Goal: Book appointment/travel/reservation

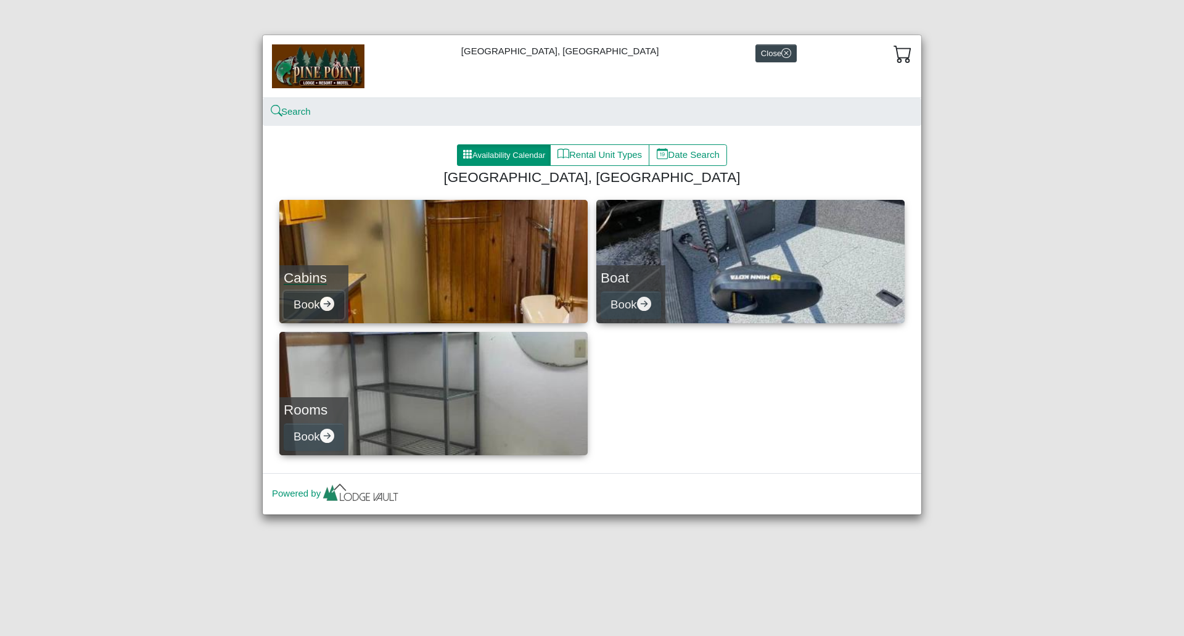
click at [314, 305] on button "Book" at bounding box center [314, 305] width 60 height 28
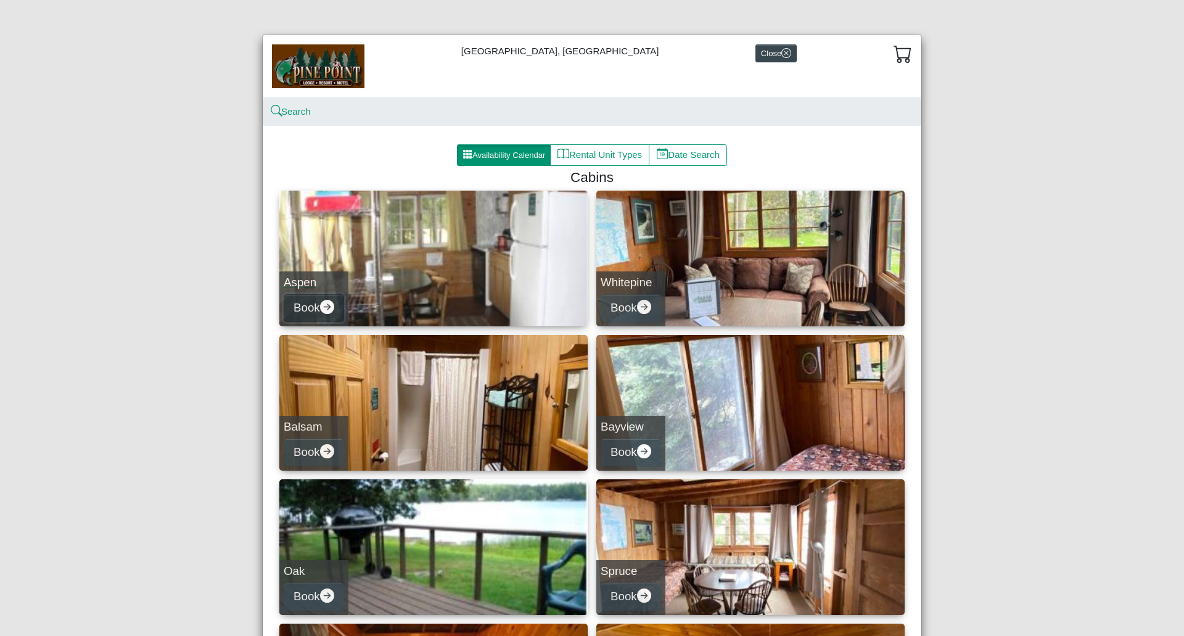
click at [321, 310] on icon "arrow right circle fill" at bounding box center [327, 307] width 14 height 14
select select "*"
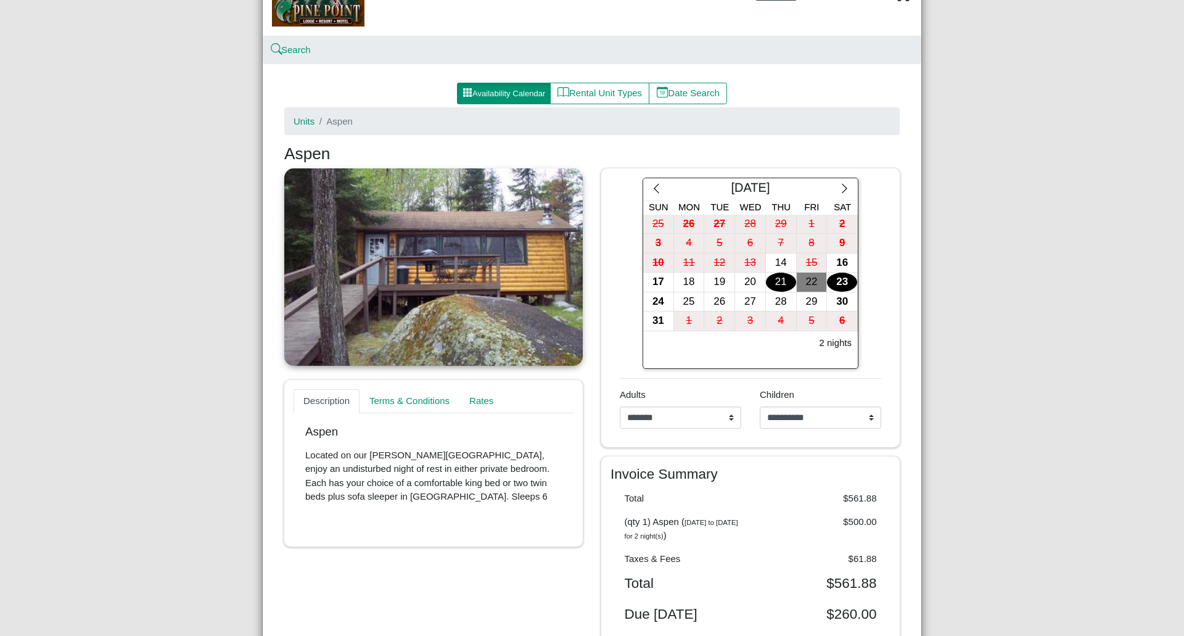
scroll to position [123, 0]
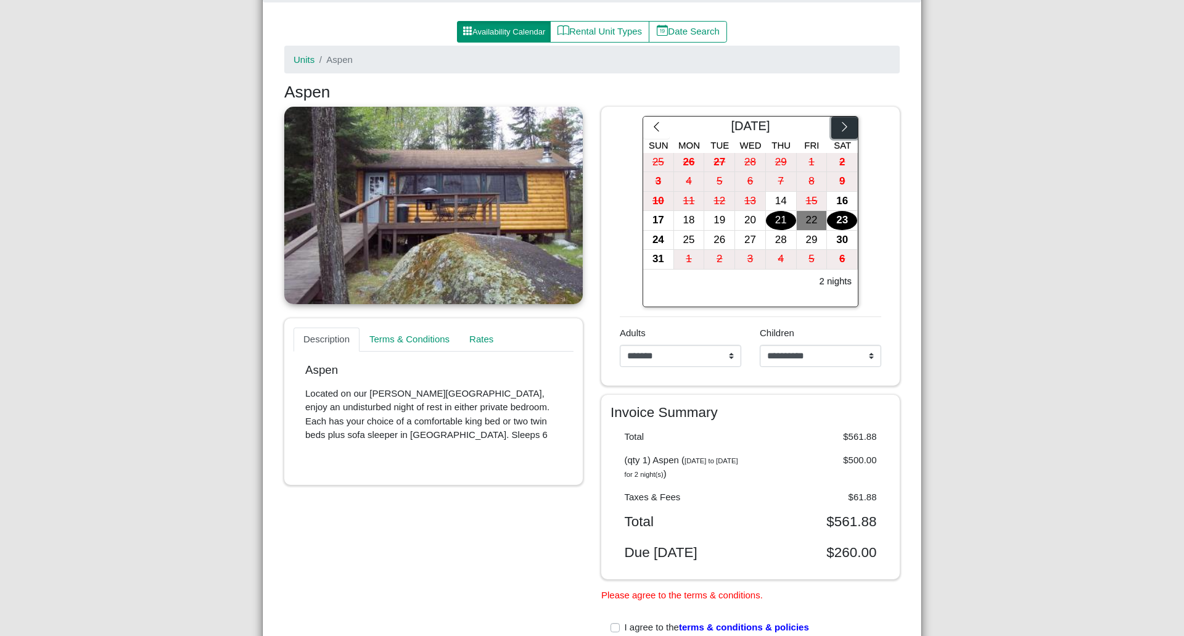
click at [839, 129] on icon "chevron right" at bounding box center [845, 127] width 12 height 12
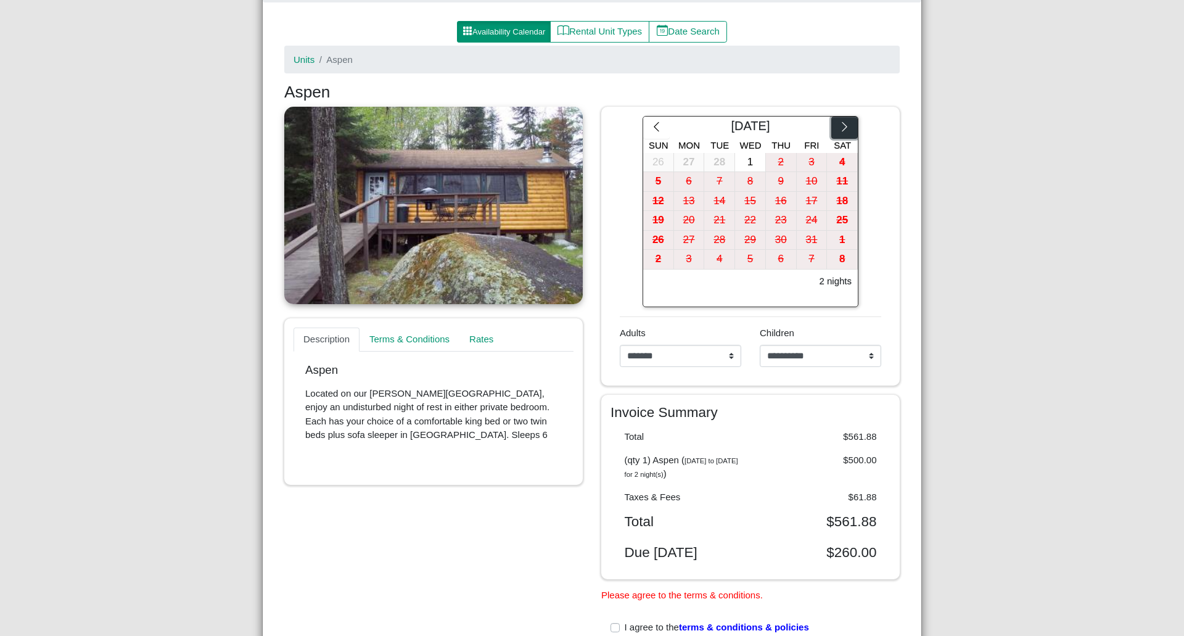
click at [839, 129] on icon "chevron right" at bounding box center [845, 127] width 12 height 12
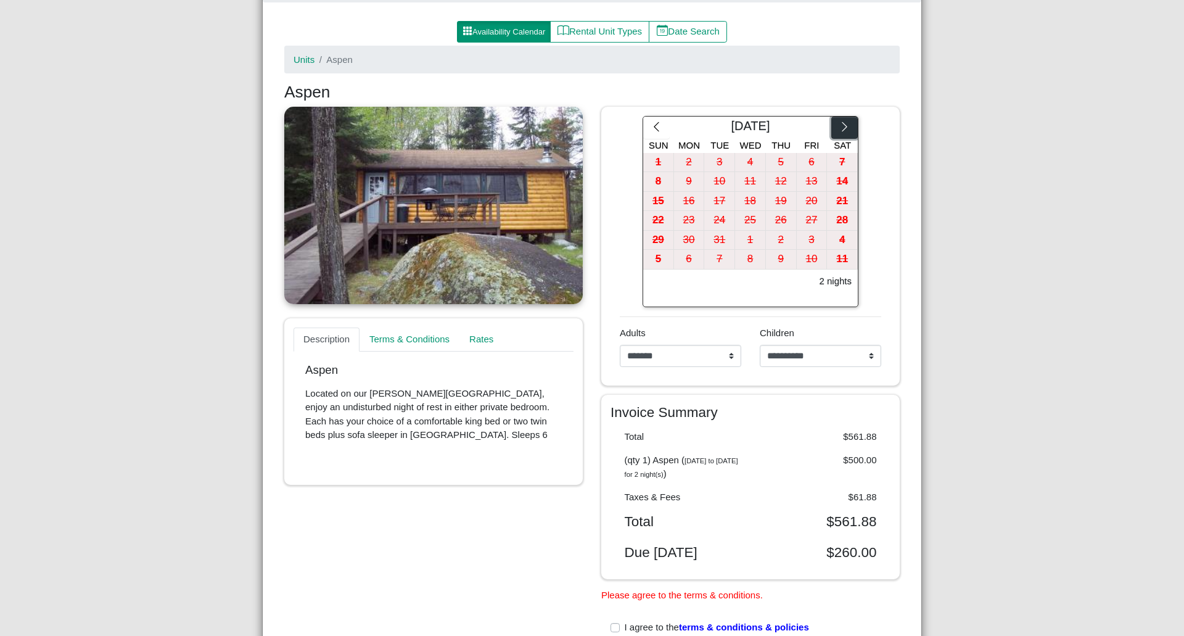
click at [839, 129] on icon "chevron right" at bounding box center [845, 127] width 12 height 12
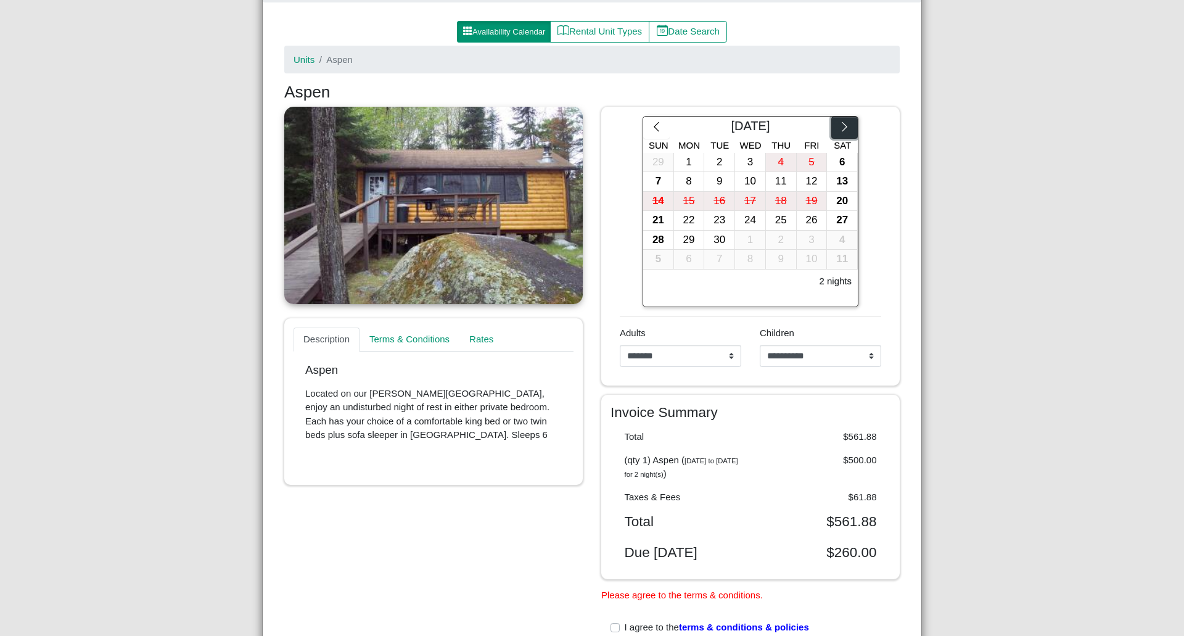
click at [839, 129] on icon "chevron right" at bounding box center [845, 127] width 12 height 12
click at [827, 219] on div "25" at bounding box center [842, 220] width 30 height 19
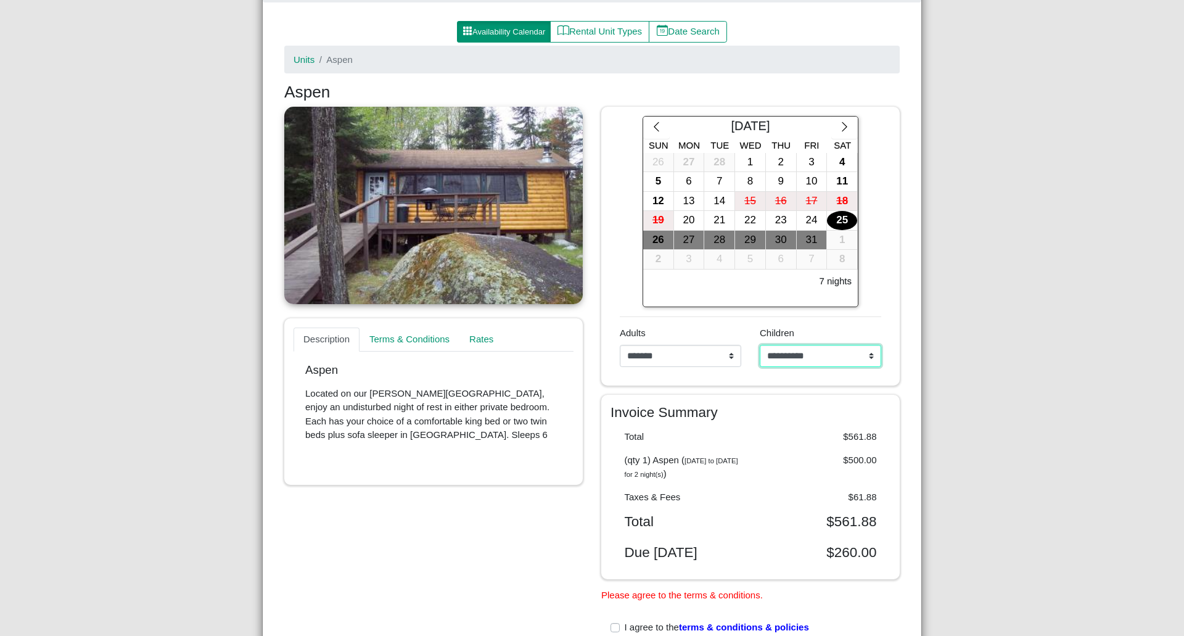
click at [867, 352] on select "**********" at bounding box center [821, 356] width 122 height 22
select select "*"
click at [760, 345] on select "**********" at bounding box center [821, 356] width 122 height 22
click at [838, 242] on div "1" at bounding box center [842, 240] width 30 height 19
click at [602, 37] on button "Rental Unit Types" at bounding box center [599, 32] width 99 height 22
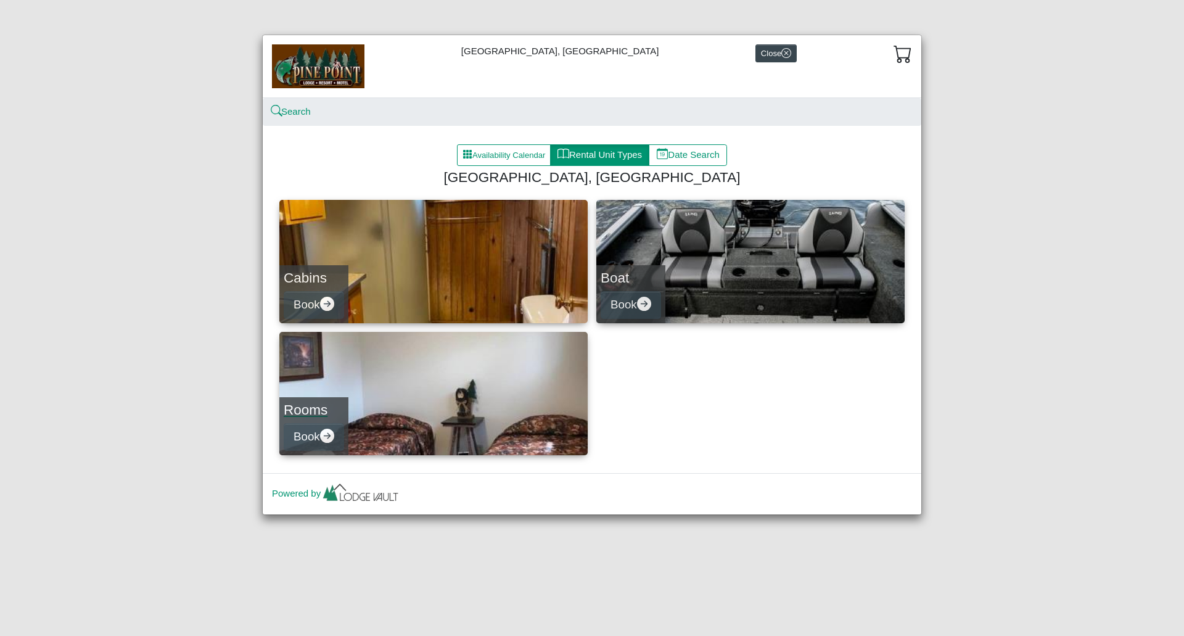
click at [480, 394] on link "Rooms Book" at bounding box center [433, 393] width 308 height 123
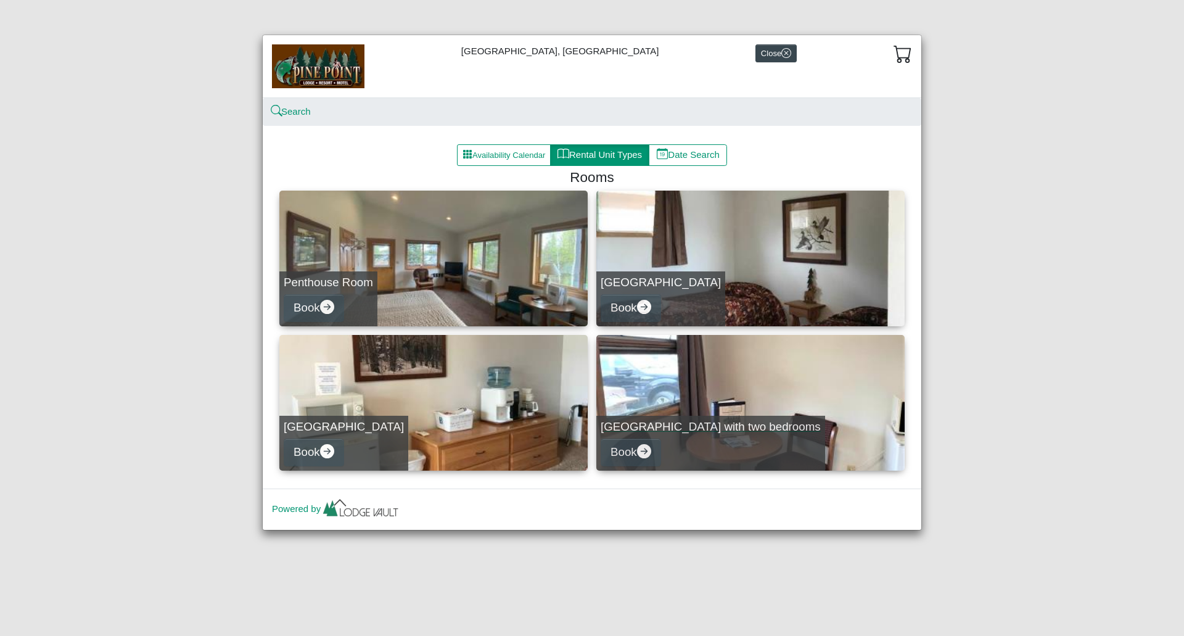
click at [727, 416] on div "[GEOGRAPHIC_DATA] with two bedrooms Book" at bounding box center [710, 443] width 229 height 55
select select "*"
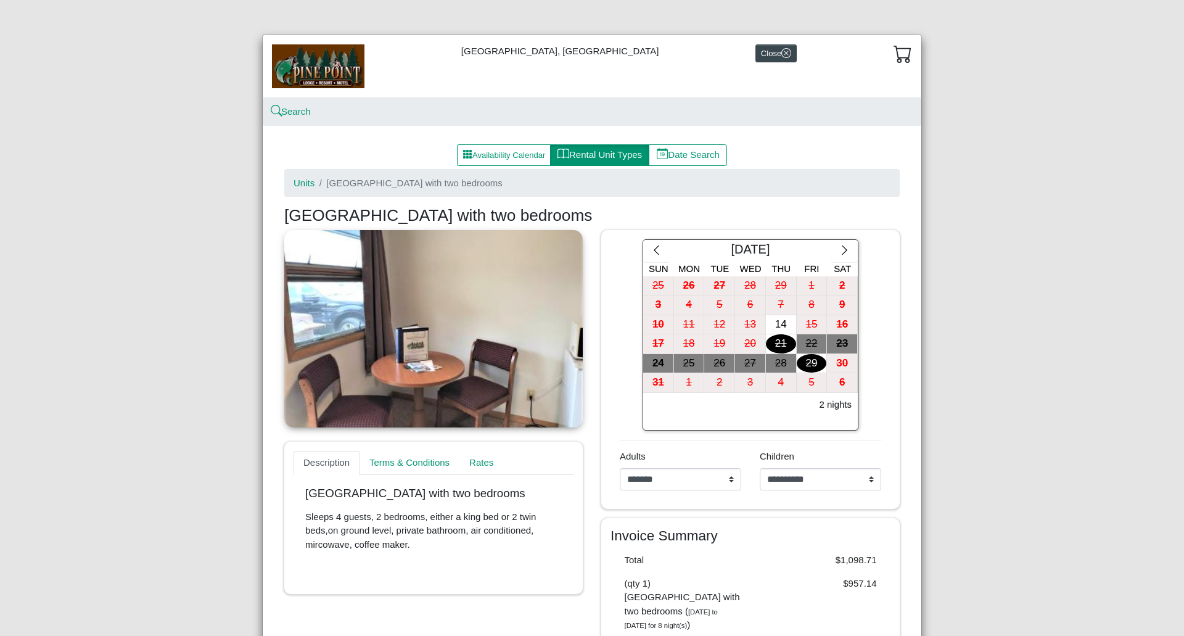
scroll to position [62, 0]
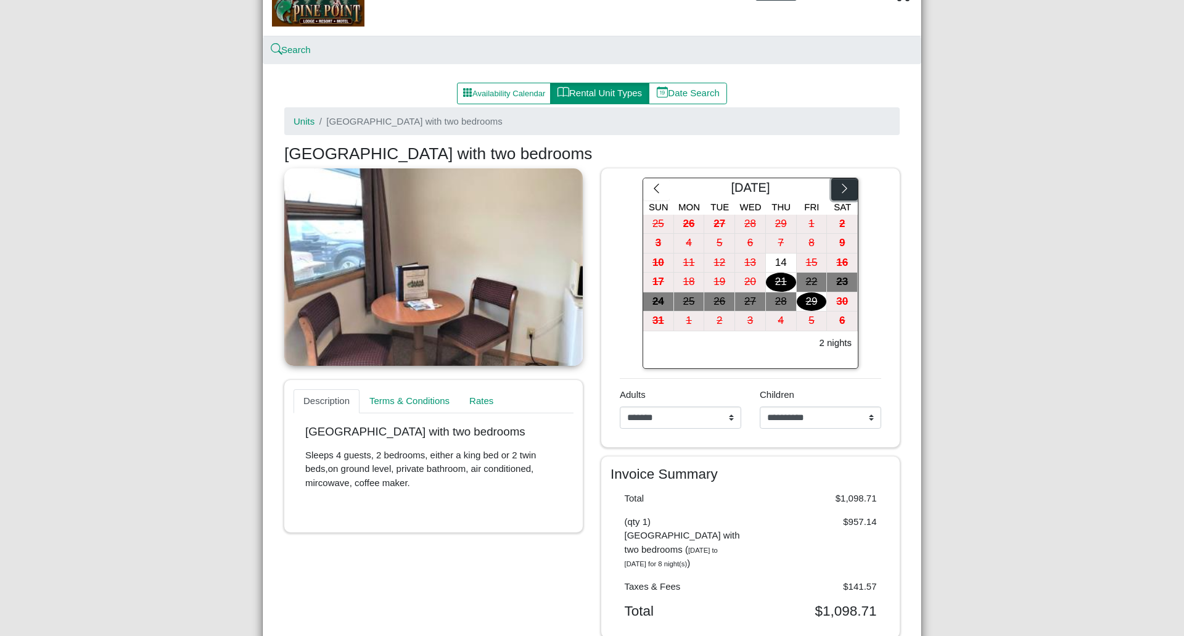
click at [839, 189] on icon "chevron right" at bounding box center [845, 189] width 12 height 12
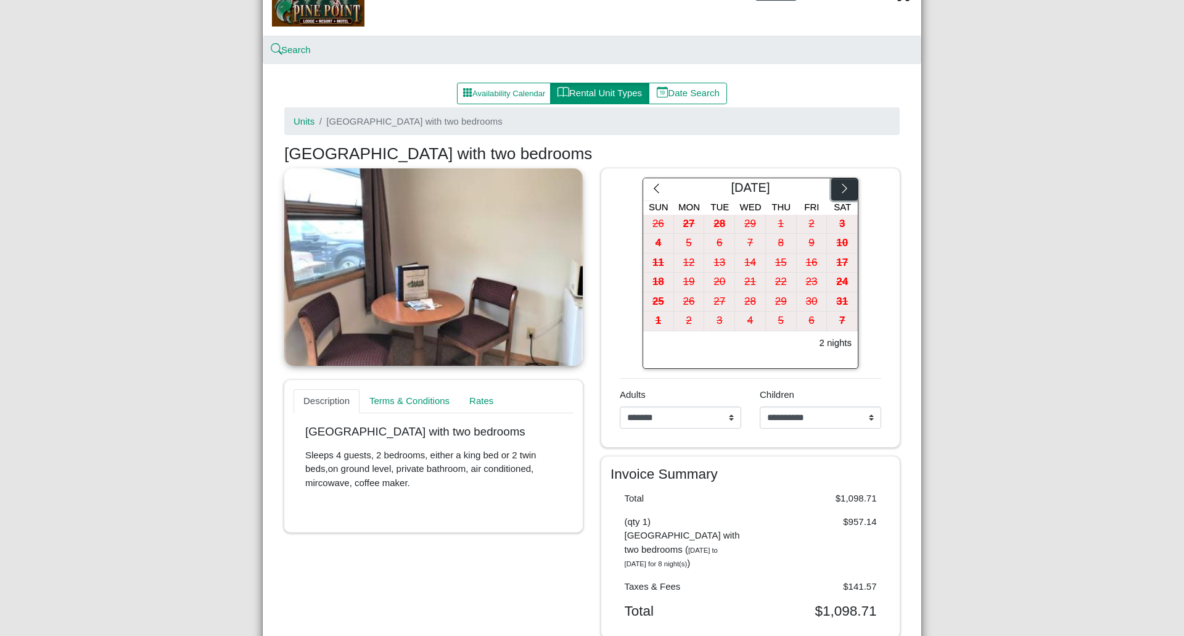
click at [839, 189] on icon "chevron right" at bounding box center [845, 189] width 12 height 12
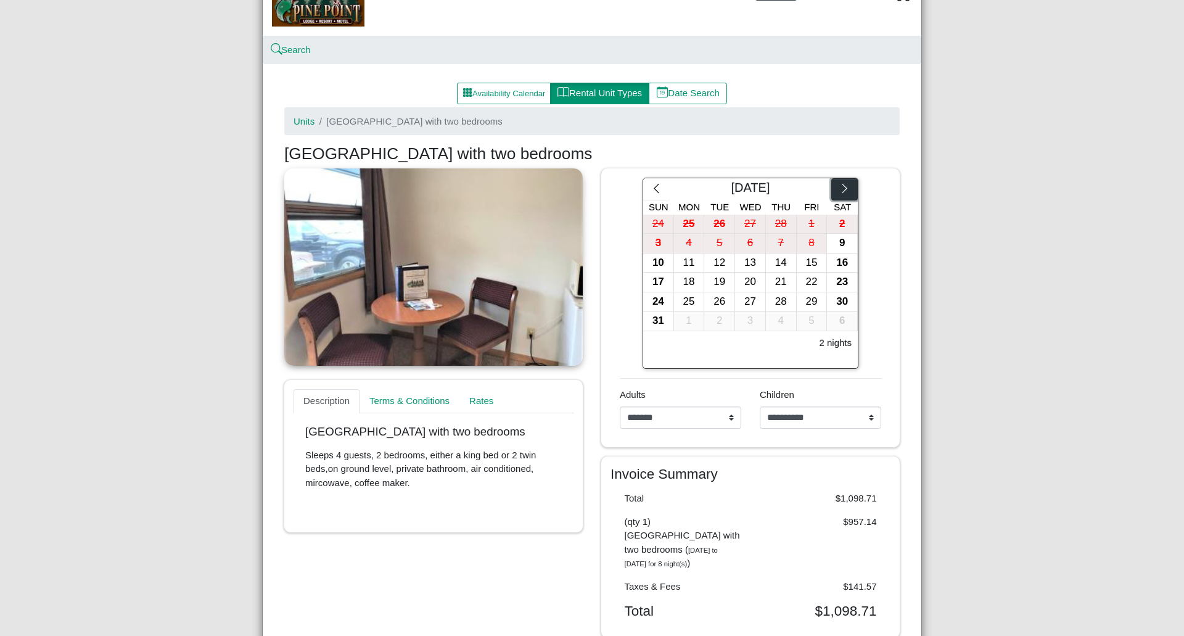
click at [839, 189] on icon "chevron right" at bounding box center [845, 189] width 12 height 12
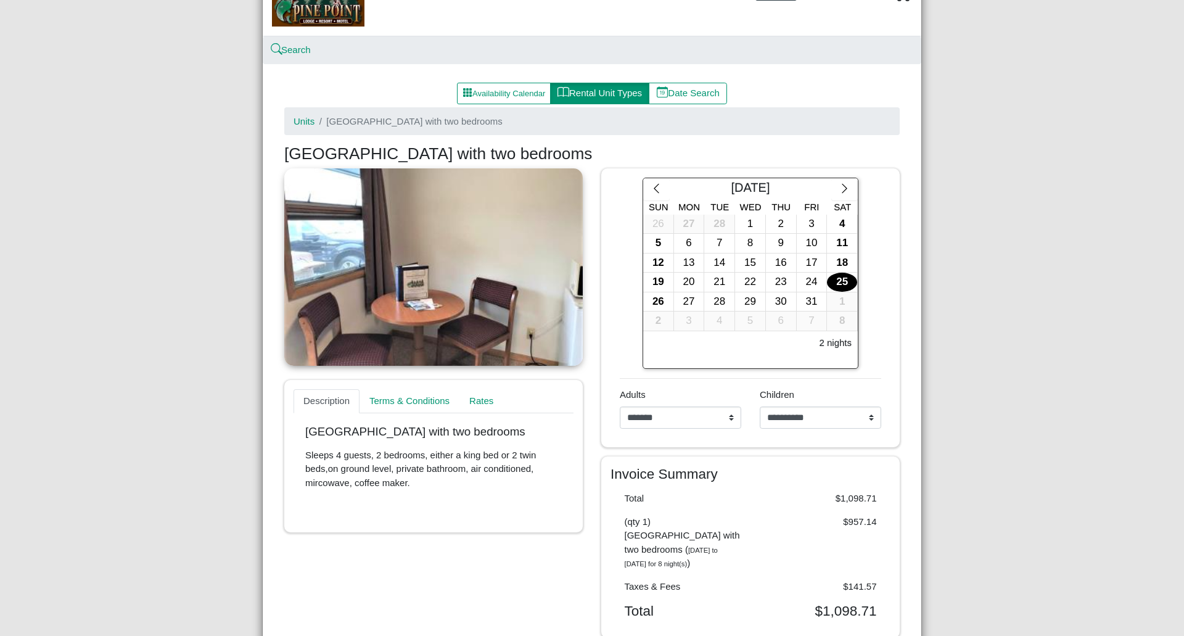
click at [838, 281] on div "25" at bounding box center [842, 282] width 30 height 19
click at [831, 302] on div "1" at bounding box center [842, 301] width 30 height 19
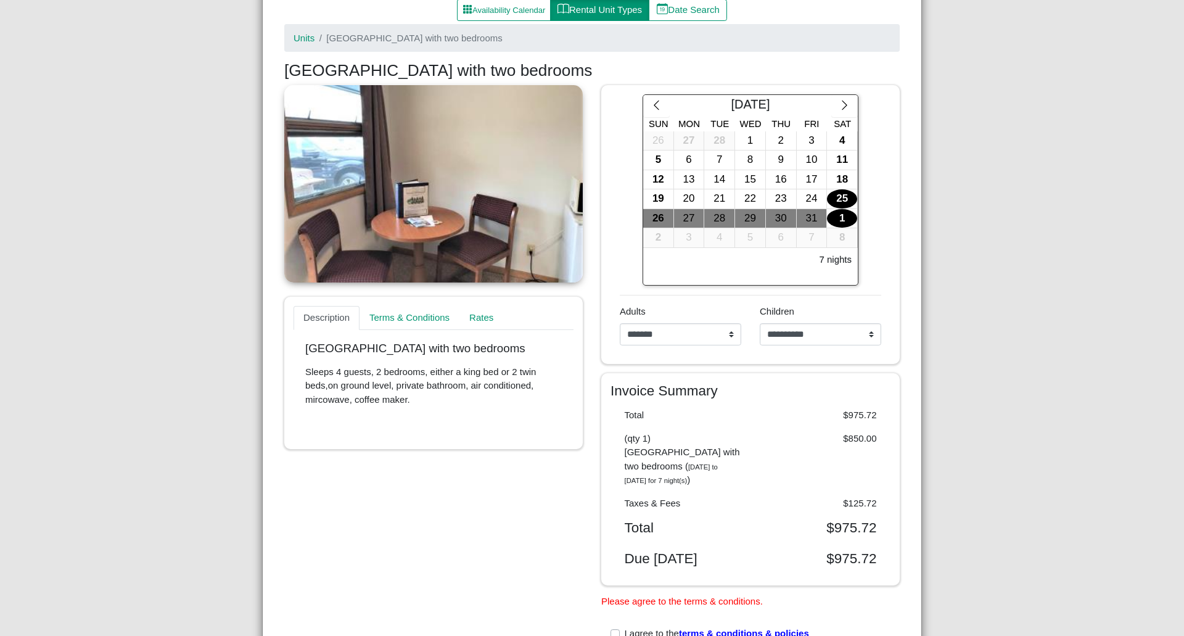
scroll to position [123, 0]
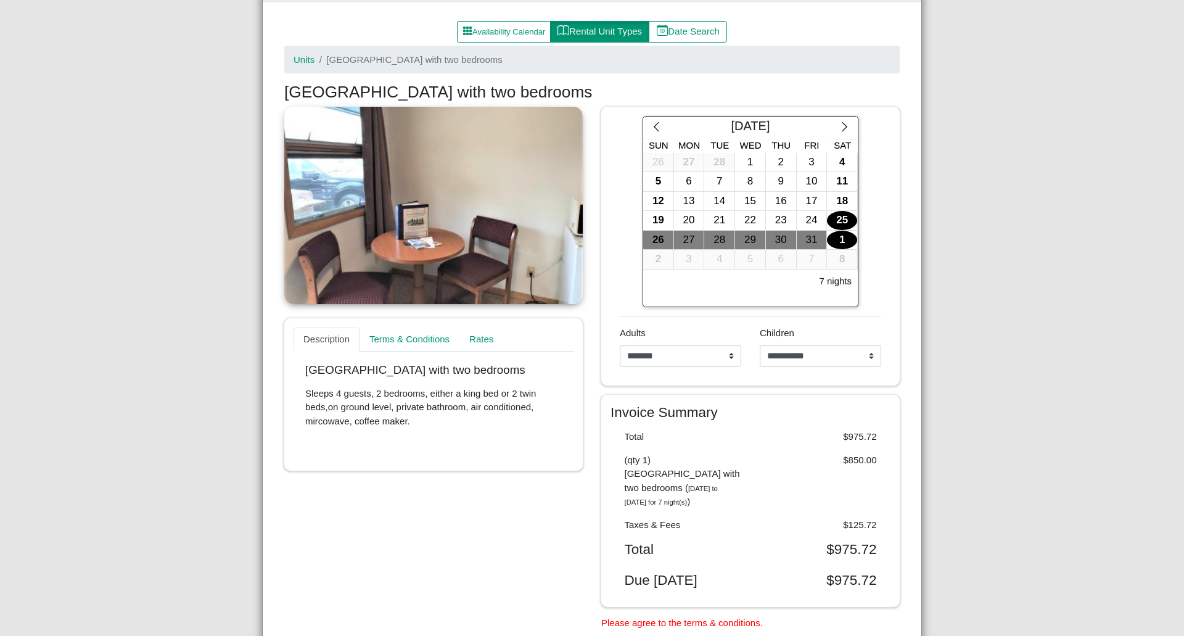
click at [54, 311] on div "**********" at bounding box center [592, 318] width 1184 height 636
click at [614, 29] on button "Rental Unit Types" at bounding box center [599, 32] width 99 height 22
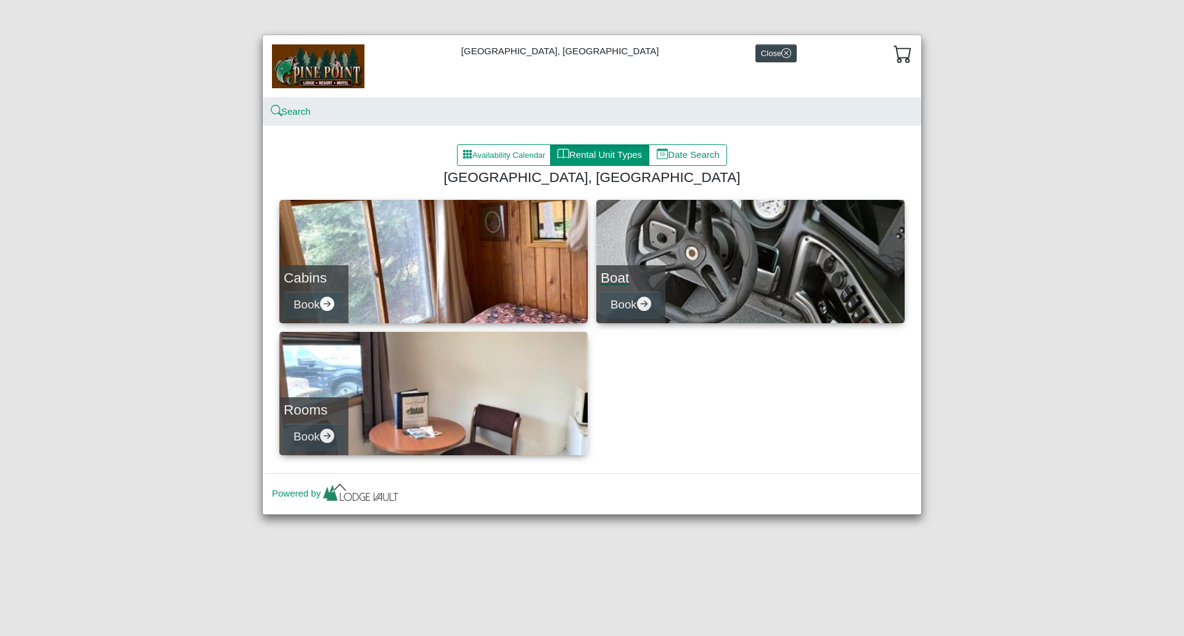
click at [662, 289] on div "Boat Book" at bounding box center [630, 294] width 69 height 58
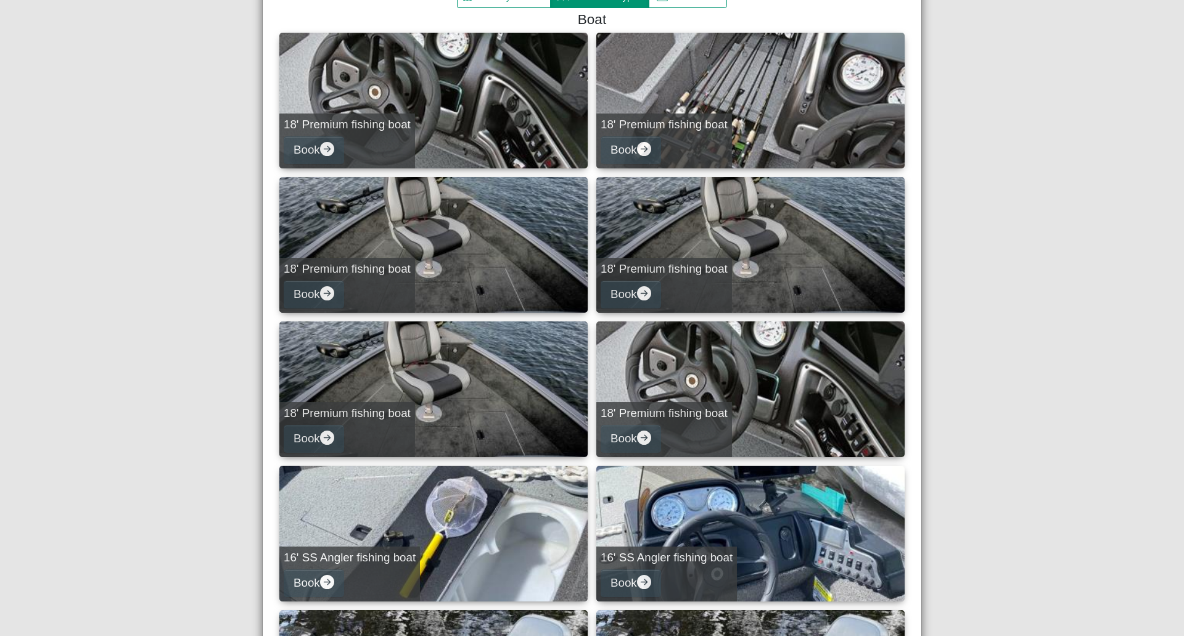
scroll to position [220, 0]
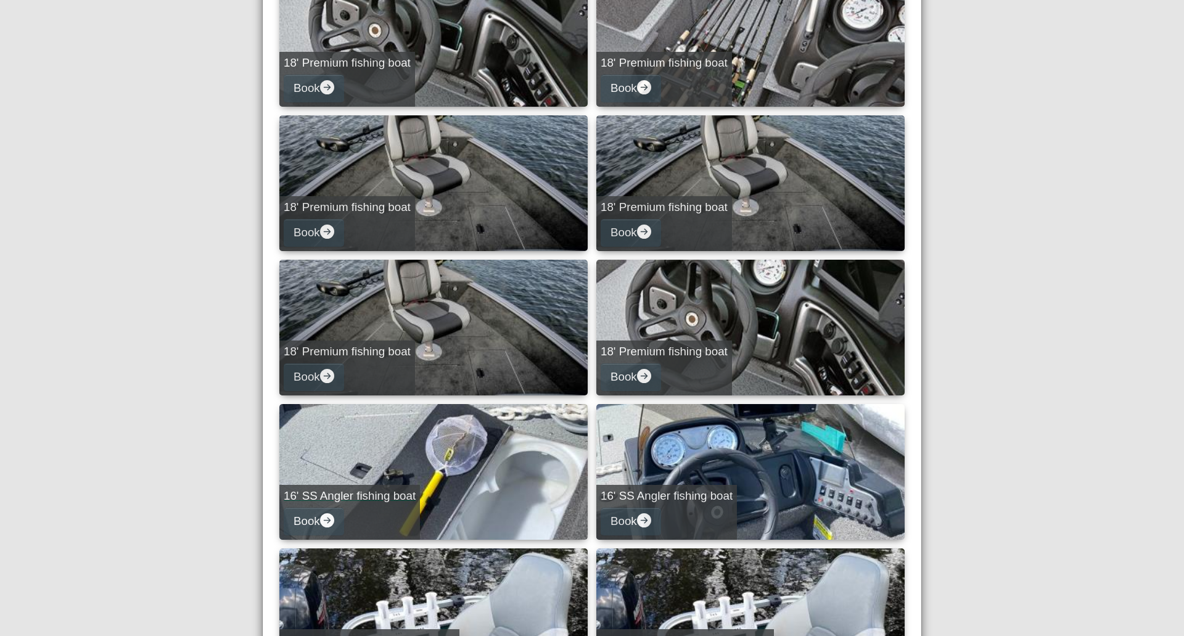
click at [463, 476] on link "16' SS Angler fishing boat Book" at bounding box center [433, 472] width 308 height 136
select select "*"
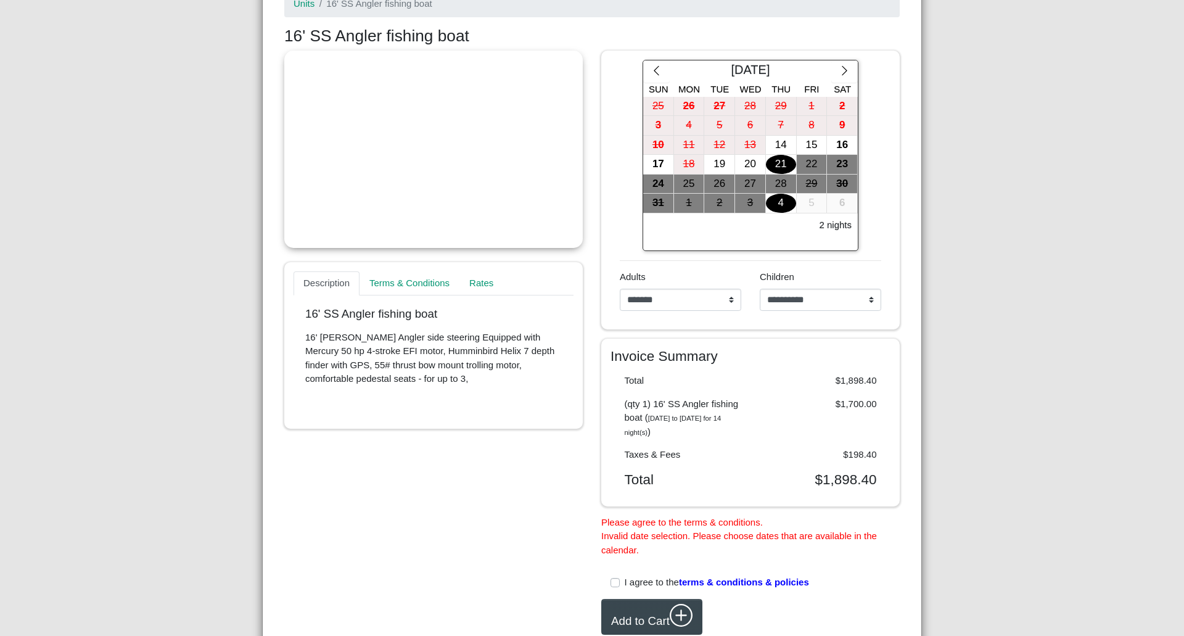
scroll to position [158, 0]
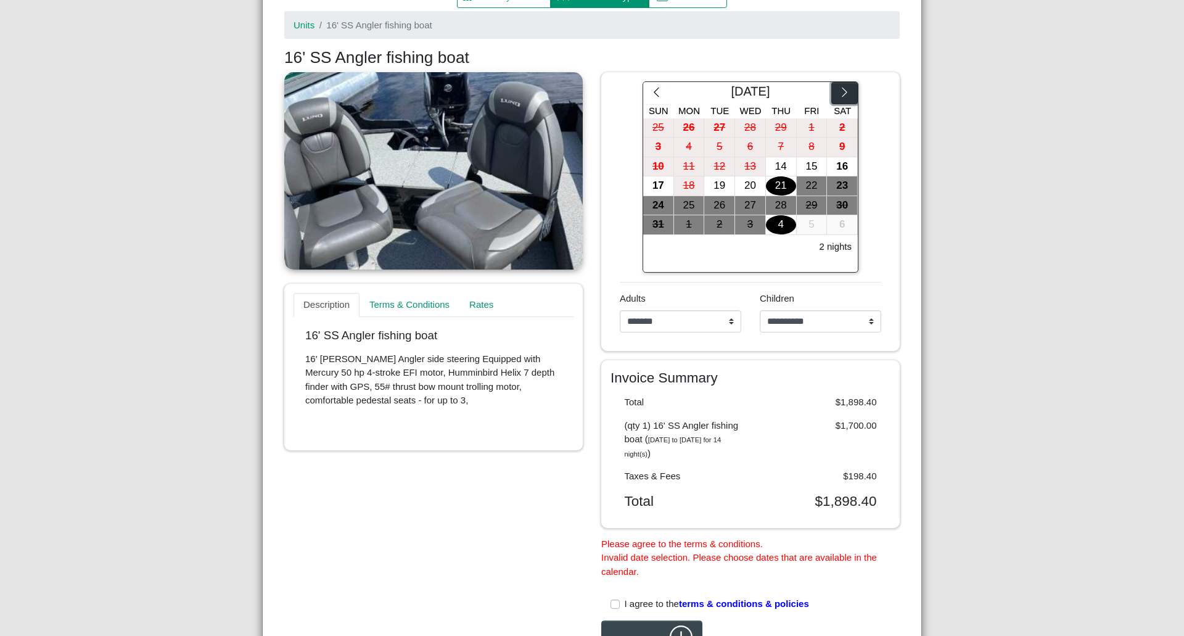
click at [844, 91] on icon "chevron right" at bounding box center [845, 92] width 12 height 12
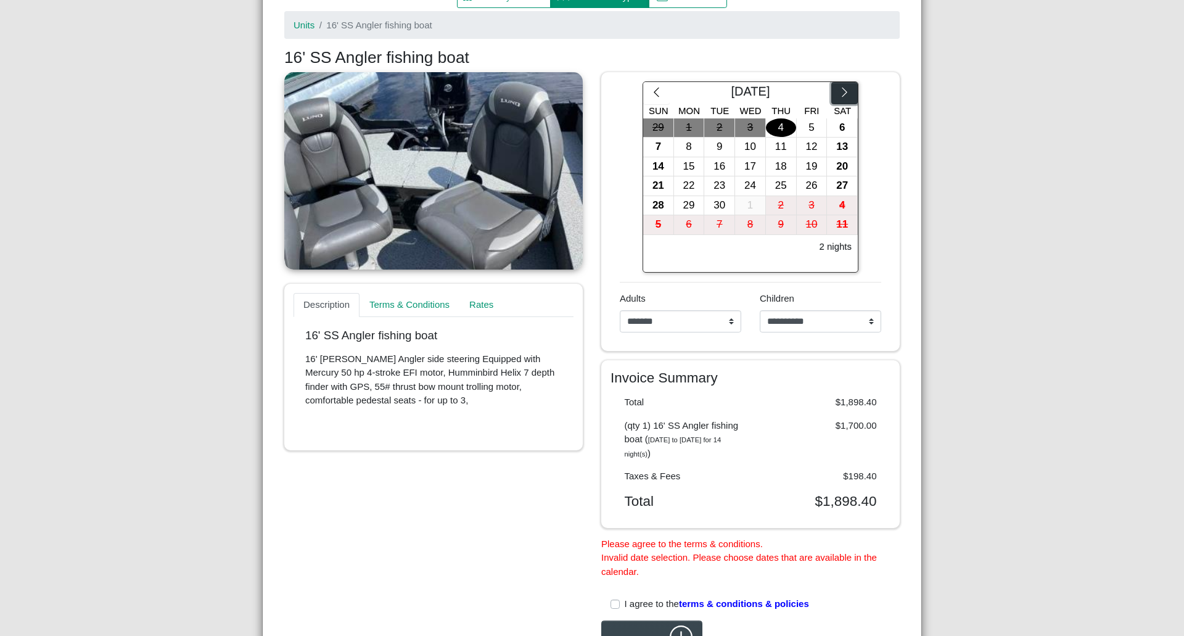
click at [844, 91] on icon "chevron right" at bounding box center [845, 92] width 12 height 12
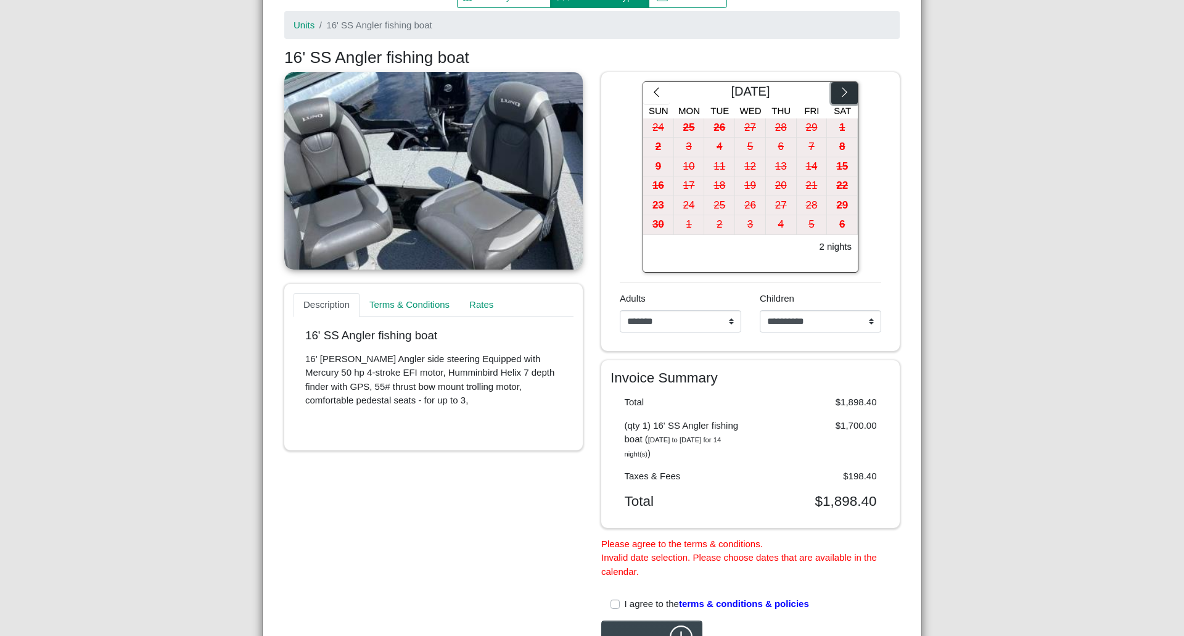
click at [844, 91] on icon "chevron right" at bounding box center [845, 92] width 12 height 12
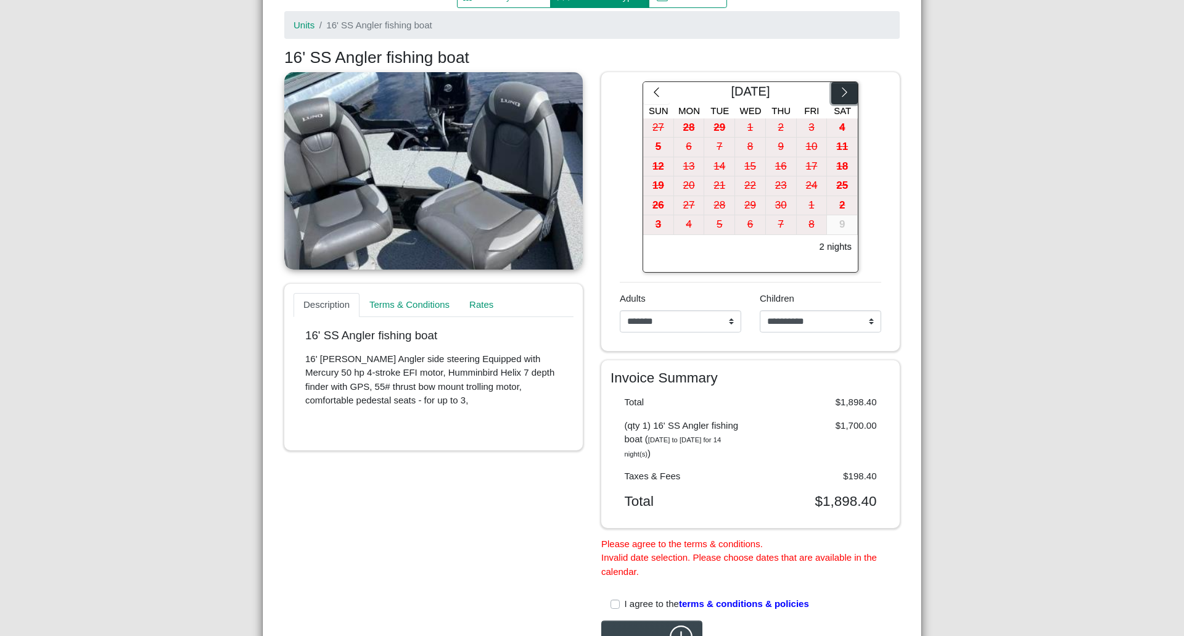
click at [844, 91] on icon "chevron right" at bounding box center [845, 92] width 12 height 12
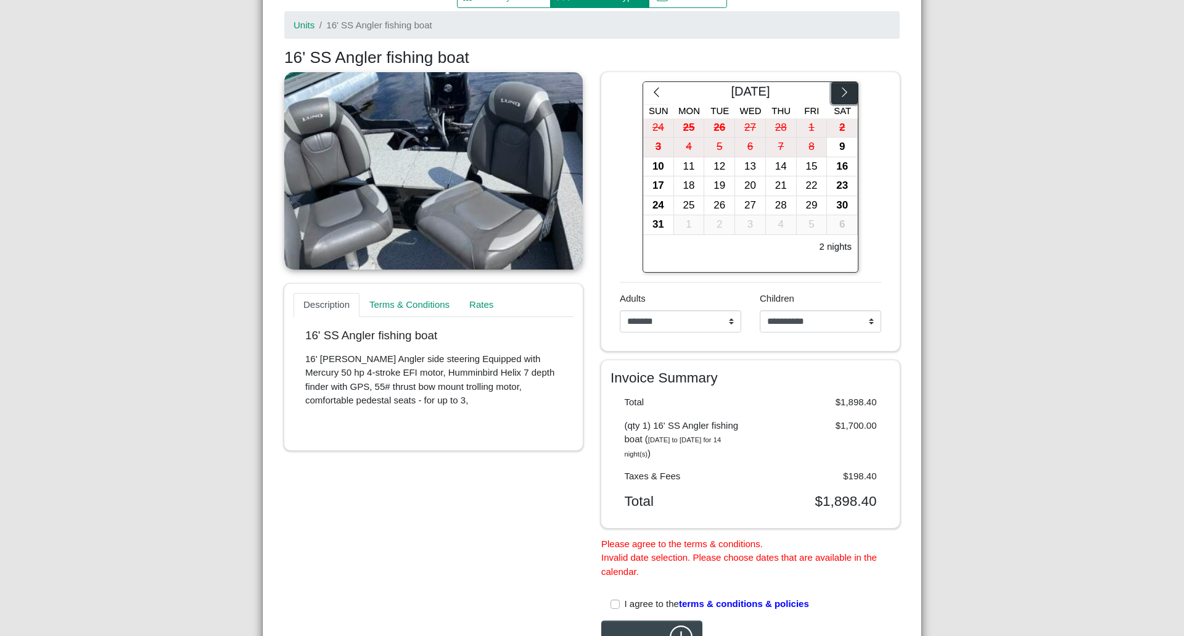
click at [844, 91] on icon "chevron right" at bounding box center [845, 92] width 12 height 12
click at [843, 97] on icon "chevron right" at bounding box center [845, 92] width 12 height 12
click at [838, 184] on div "25" at bounding box center [842, 185] width 30 height 19
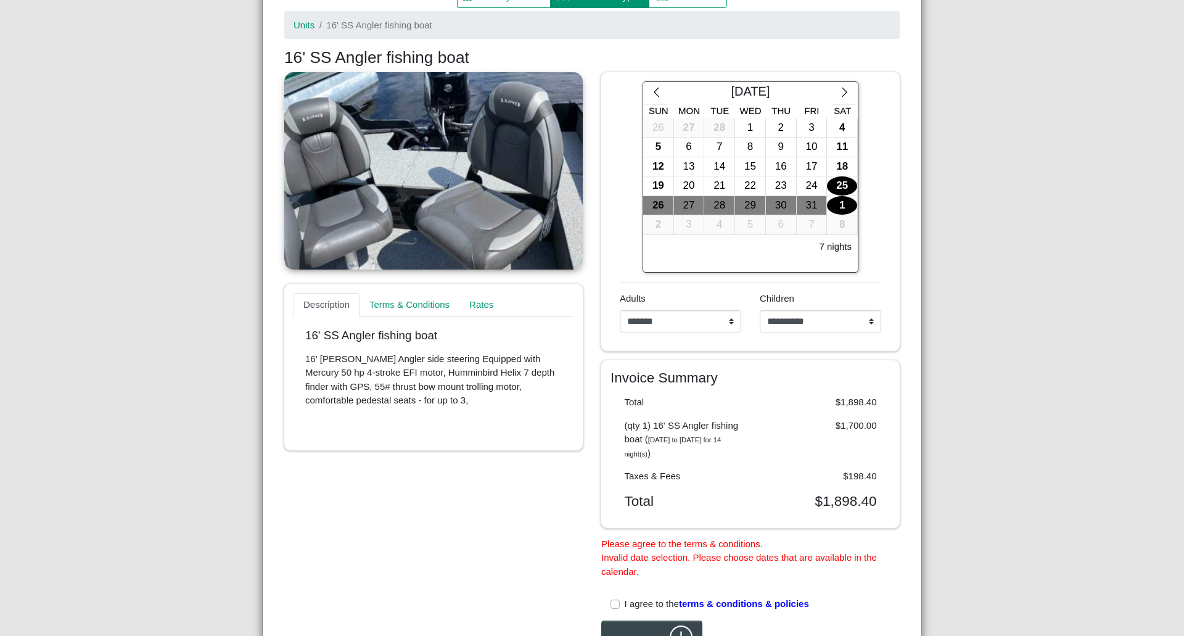
click at [839, 209] on div "1" at bounding box center [842, 205] width 30 height 19
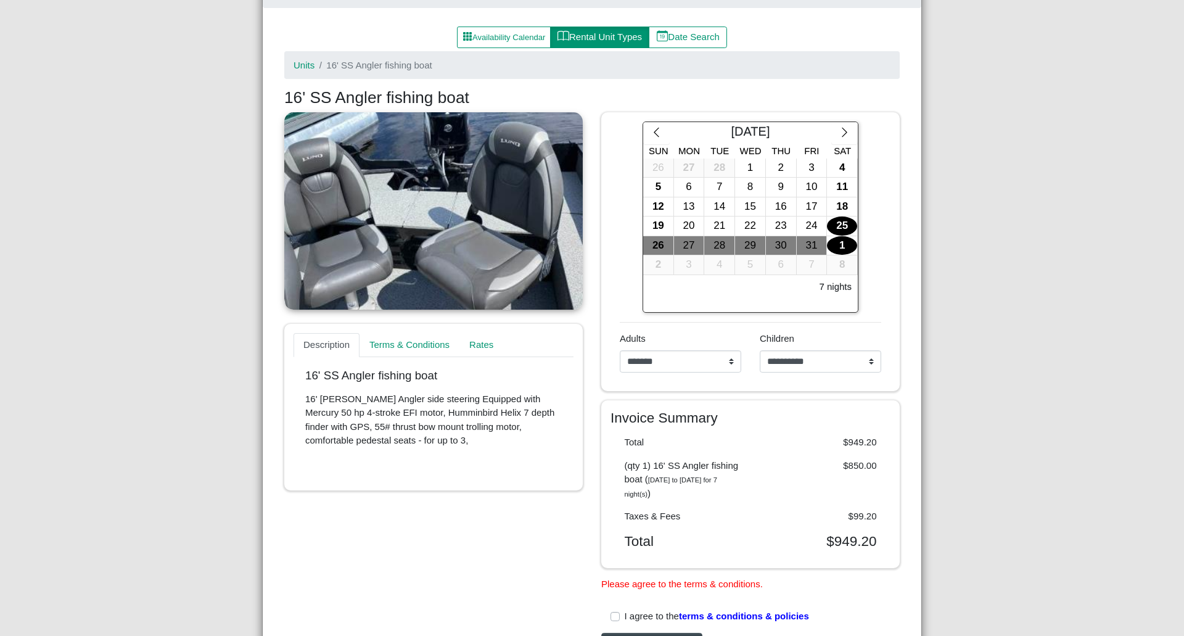
scroll to position [96, 0]
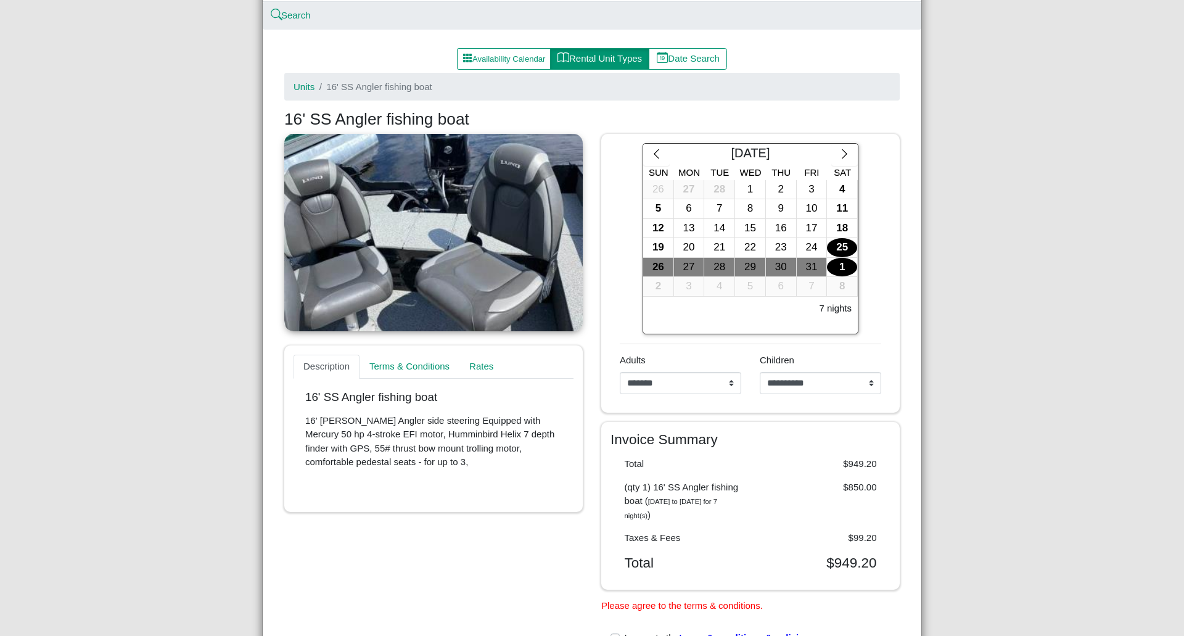
click at [9, 353] on div "[GEOGRAPHIC_DATA], Resort & Motel Close Search Availability Calendar Rental Uni…" at bounding box center [592, 318] width 1184 height 636
click at [0, 313] on div "[GEOGRAPHIC_DATA], Resort & Motel Close Search Availability Calendar Rental Uni…" at bounding box center [592, 318] width 1184 height 636
click at [567, 58] on button "Rental Unit Types" at bounding box center [599, 59] width 99 height 22
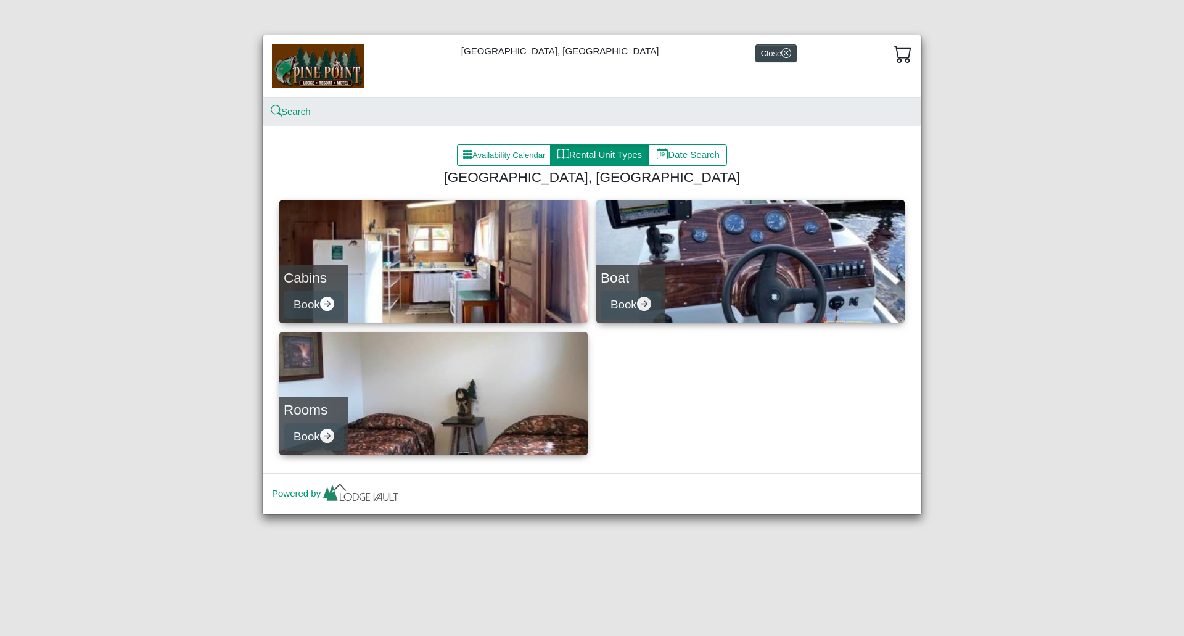
click at [435, 296] on link "Cabins Book" at bounding box center [433, 261] width 308 height 123
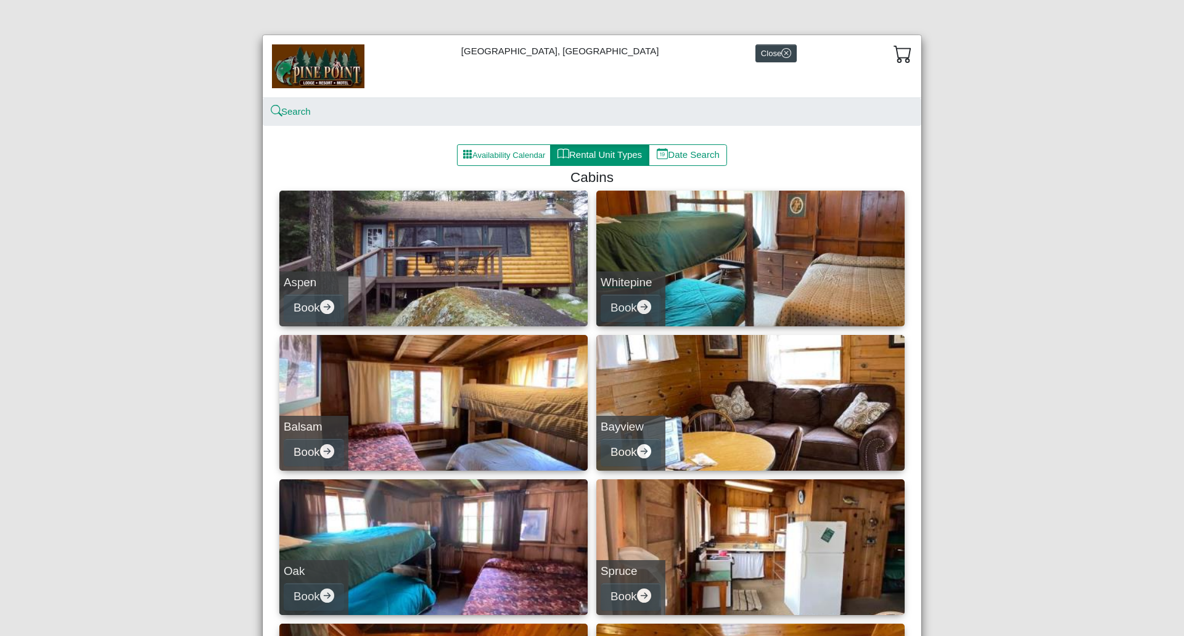
click at [687, 291] on link "Whitepine Book" at bounding box center [750, 259] width 308 height 136
select select "*"
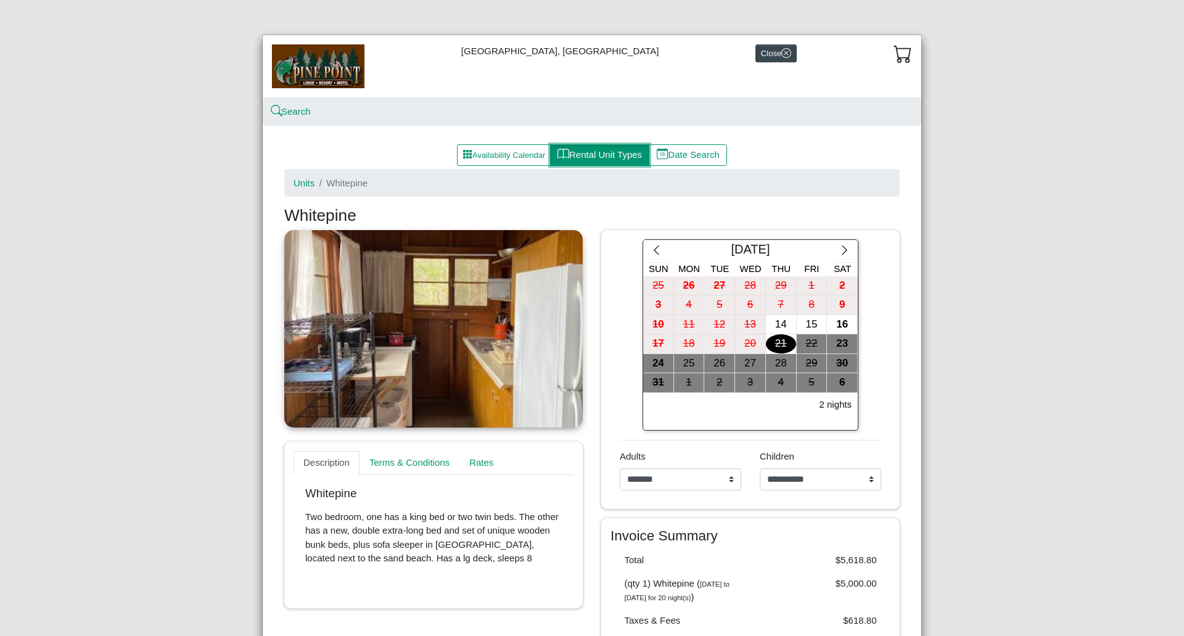
click at [601, 159] on button "Rental Unit Types" at bounding box center [599, 155] width 99 height 22
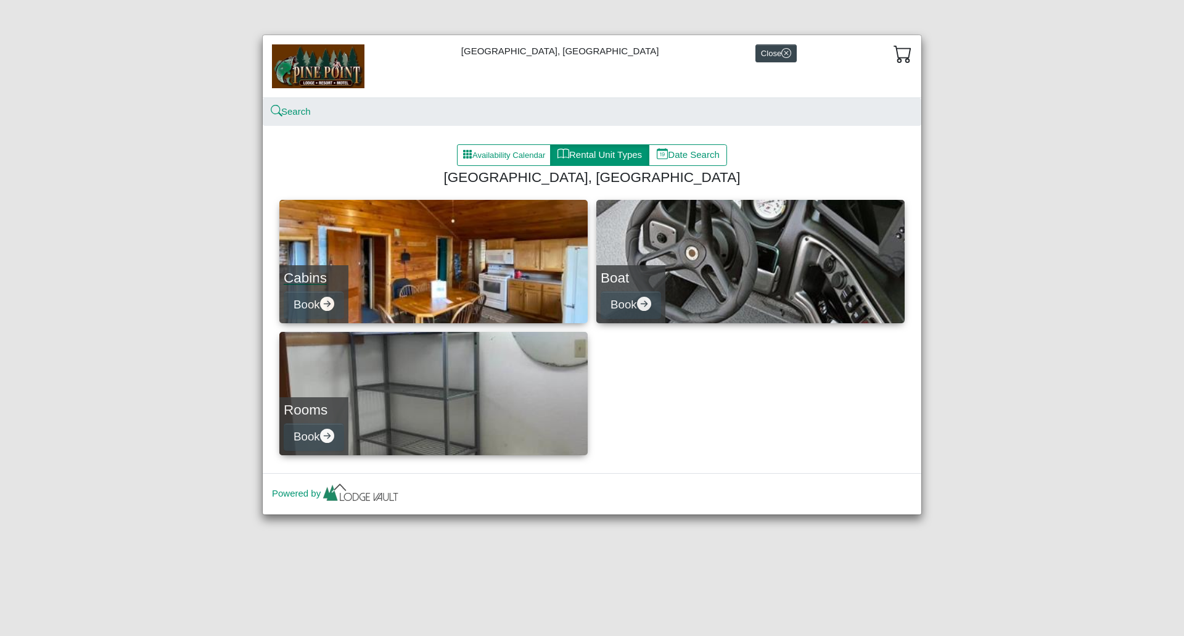
click at [415, 261] on link "Cabins Book" at bounding box center [433, 261] width 308 height 123
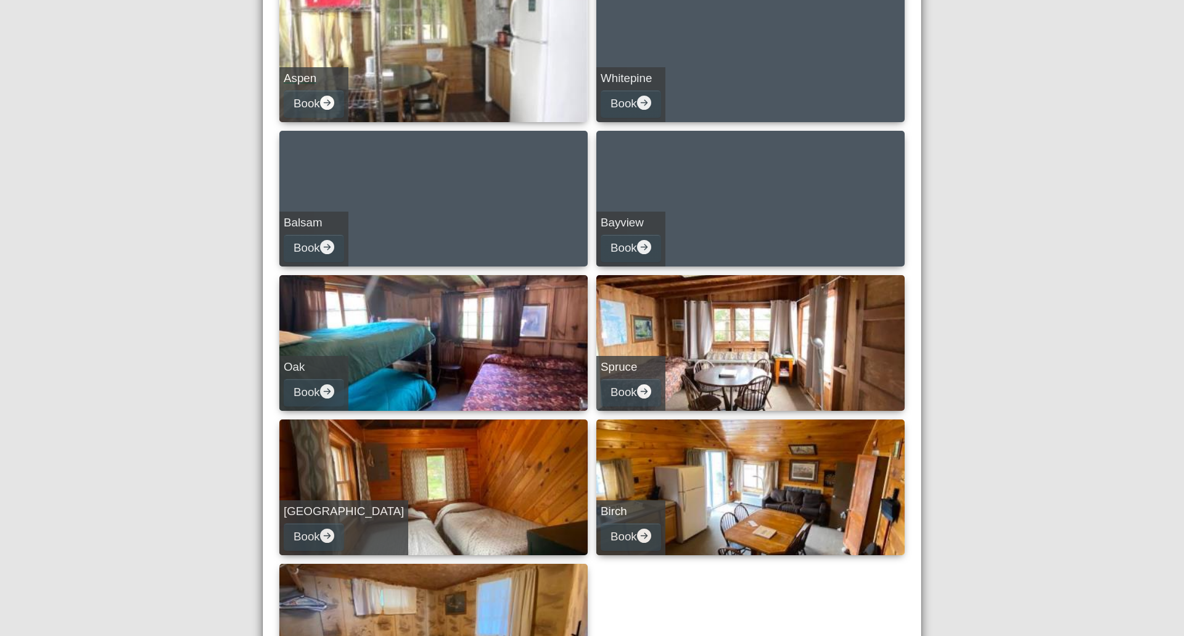
scroll to position [308, 0]
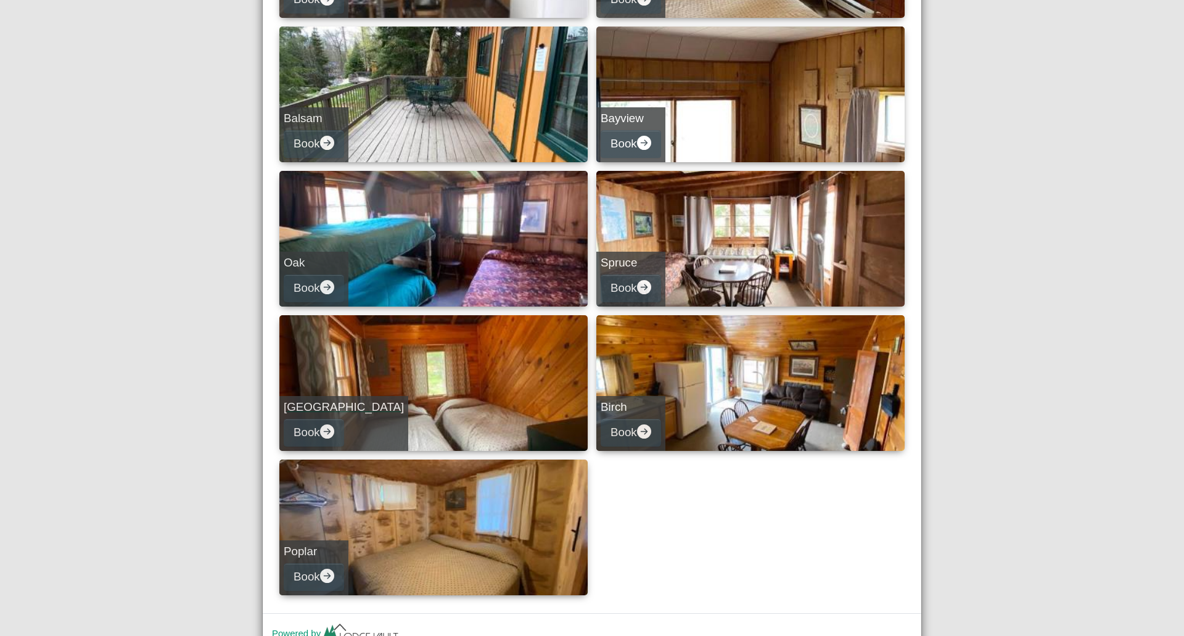
click at [487, 416] on link "Norway Book" at bounding box center [433, 383] width 308 height 136
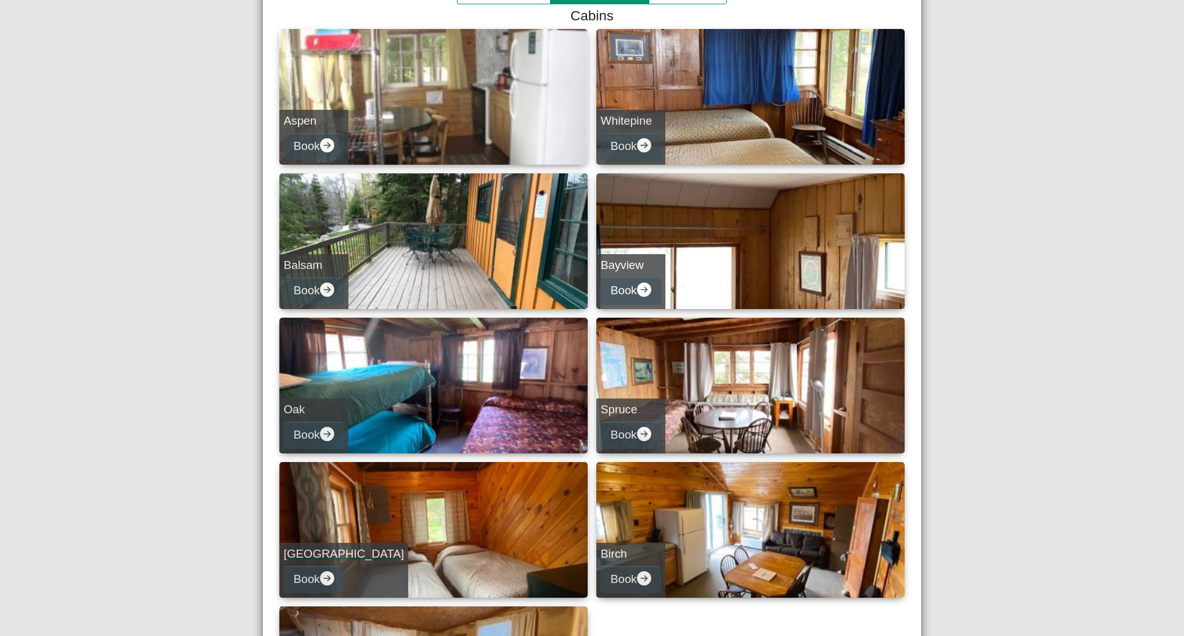
select select "*"
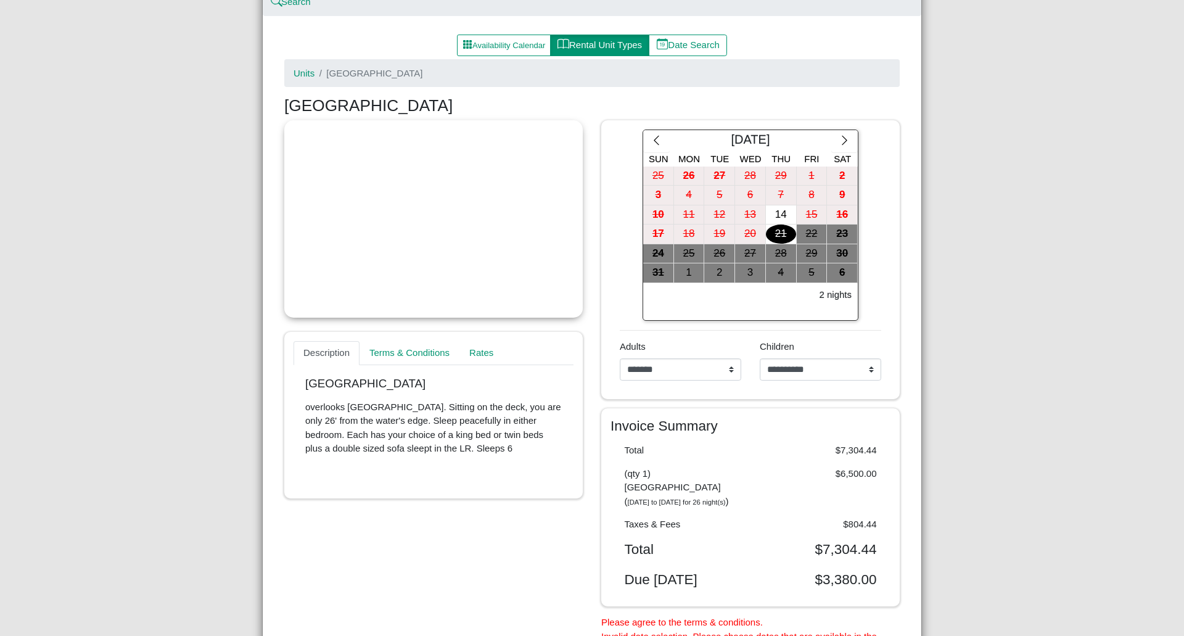
scroll to position [109, 0]
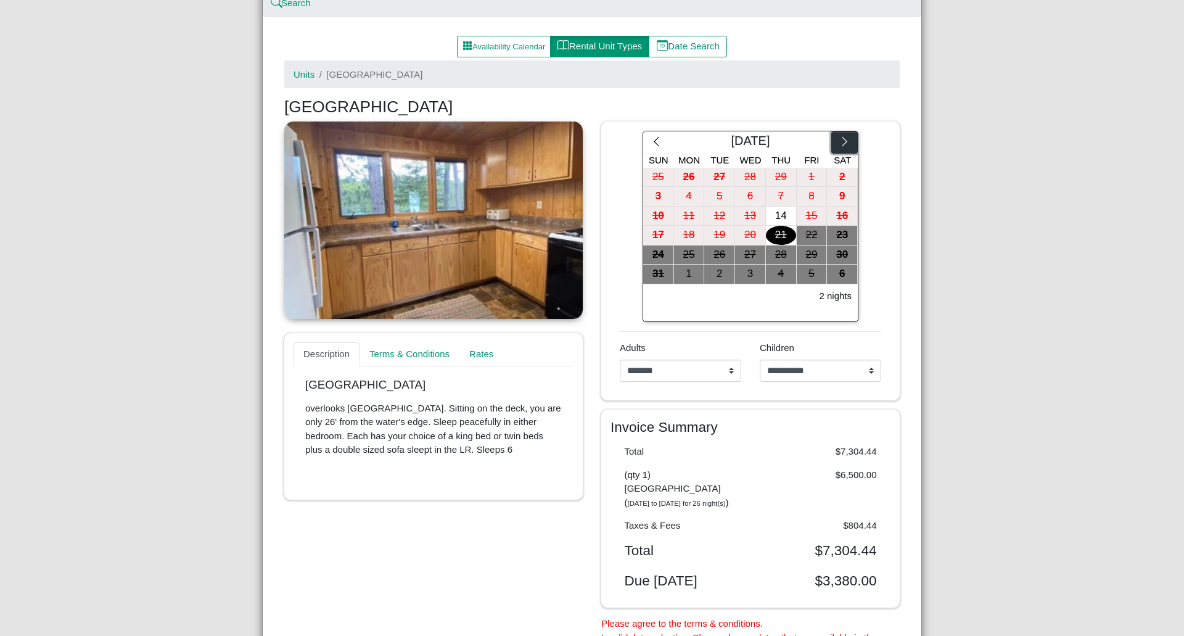
click at [839, 142] on icon "chevron right" at bounding box center [845, 142] width 12 height 12
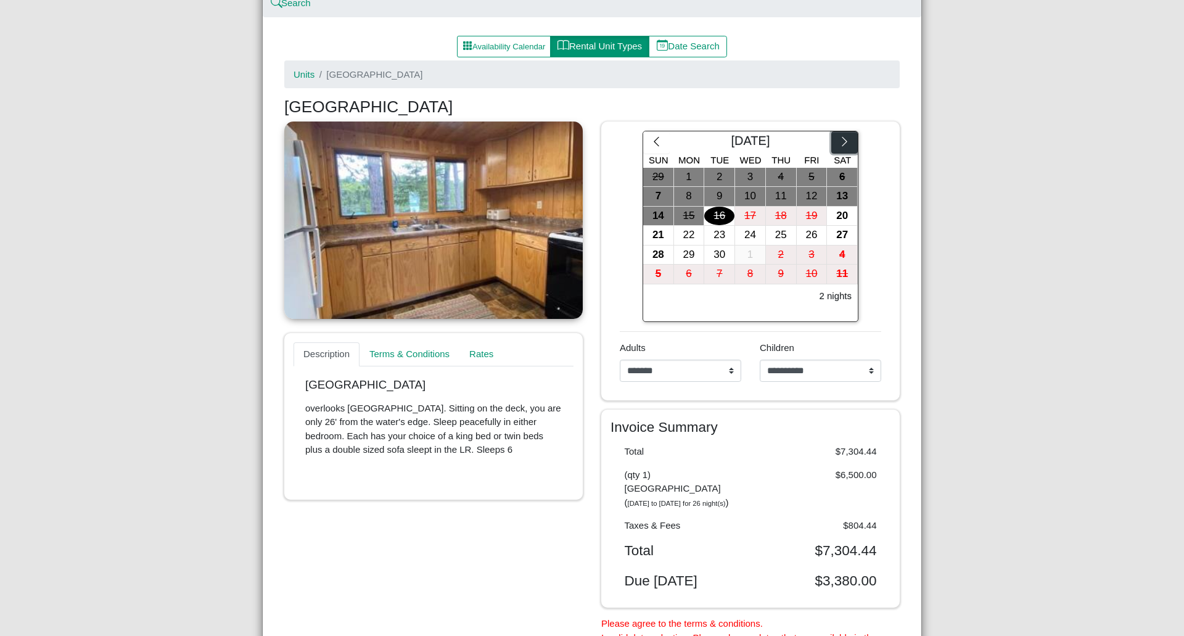
click at [839, 142] on icon "chevron right" at bounding box center [845, 142] width 12 height 12
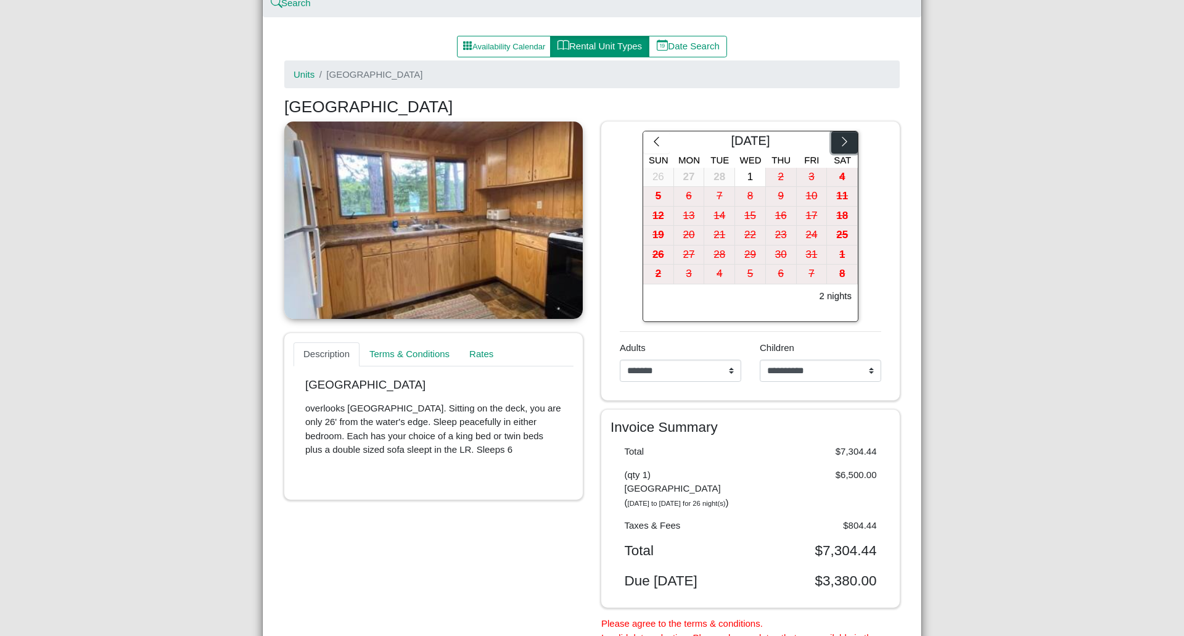
click at [839, 142] on icon "chevron right" at bounding box center [845, 142] width 12 height 12
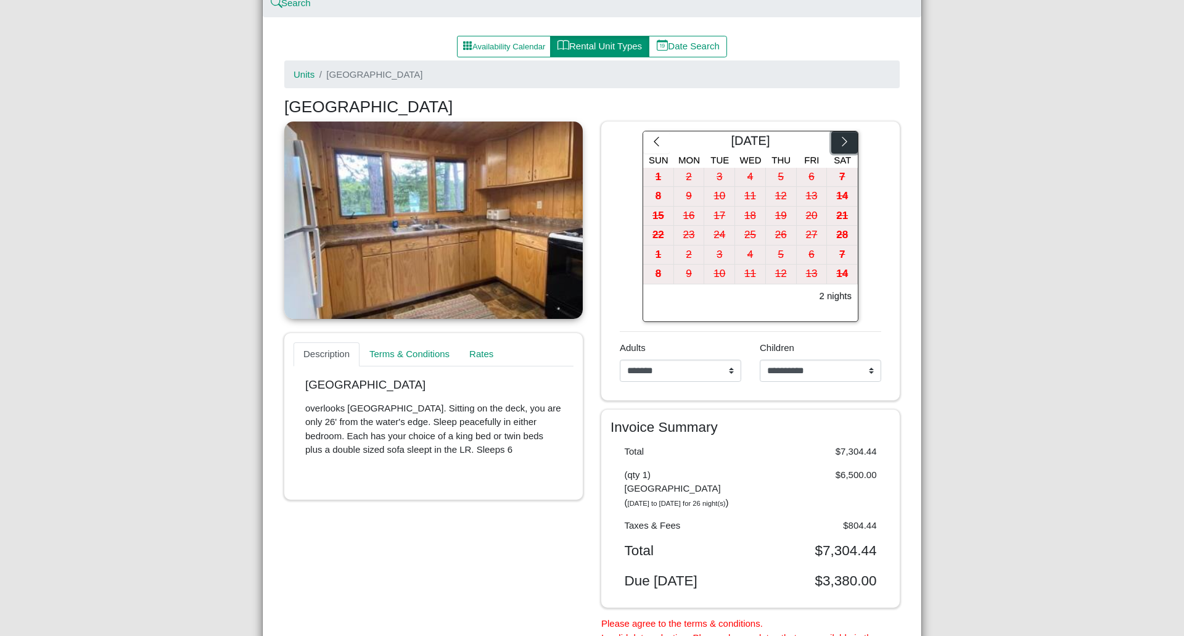
click at [839, 142] on icon "chevron right" at bounding box center [845, 142] width 12 height 12
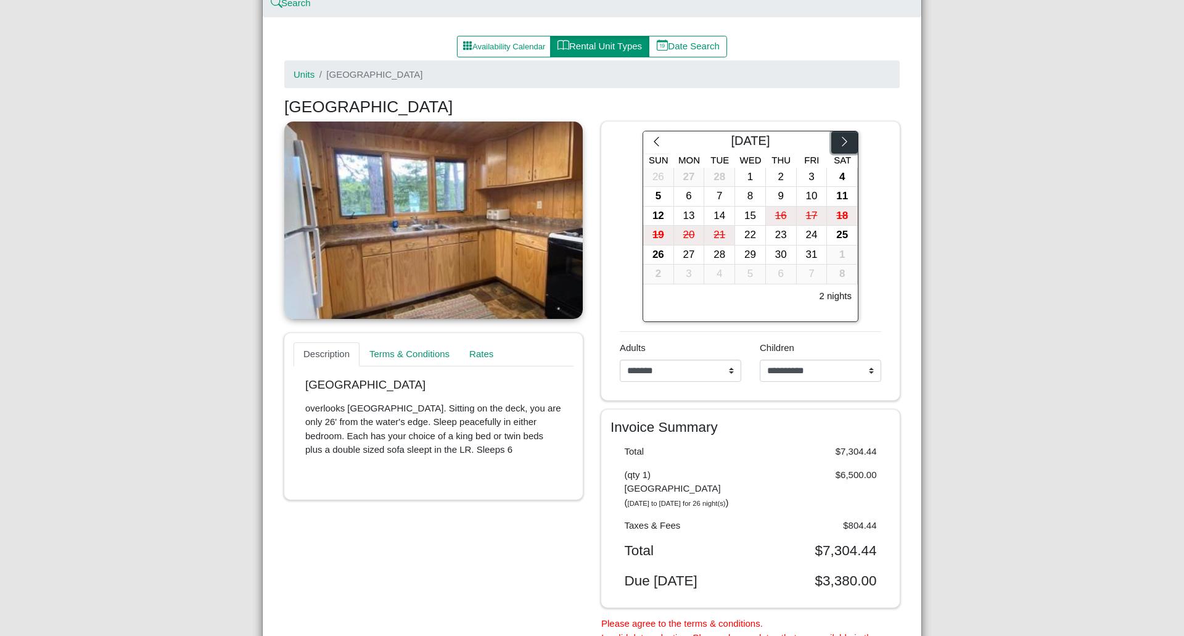
click at [839, 142] on icon "chevron right" at bounding box center [845, 142] width 12 height 12
drag, startPoint x: 620, startPoint y: 141, endPoint x: 637, endPoint y: 142, distance: 16.7
click at [620, 142] on div "[DATE] Sun Mon Tue Wed Thu Fri Sat 24 25 26 27 28 29 1 2 3 4 5 6 7 8 9 10 11 12…" at bounding box center [751, 226] width 280 height 191
click at [644, 141] on button "button" at bounding box center [656, 142] width 27 height 22
click at [837, 229] on div "25" at bounding box center [842, 235] width 30 height 19
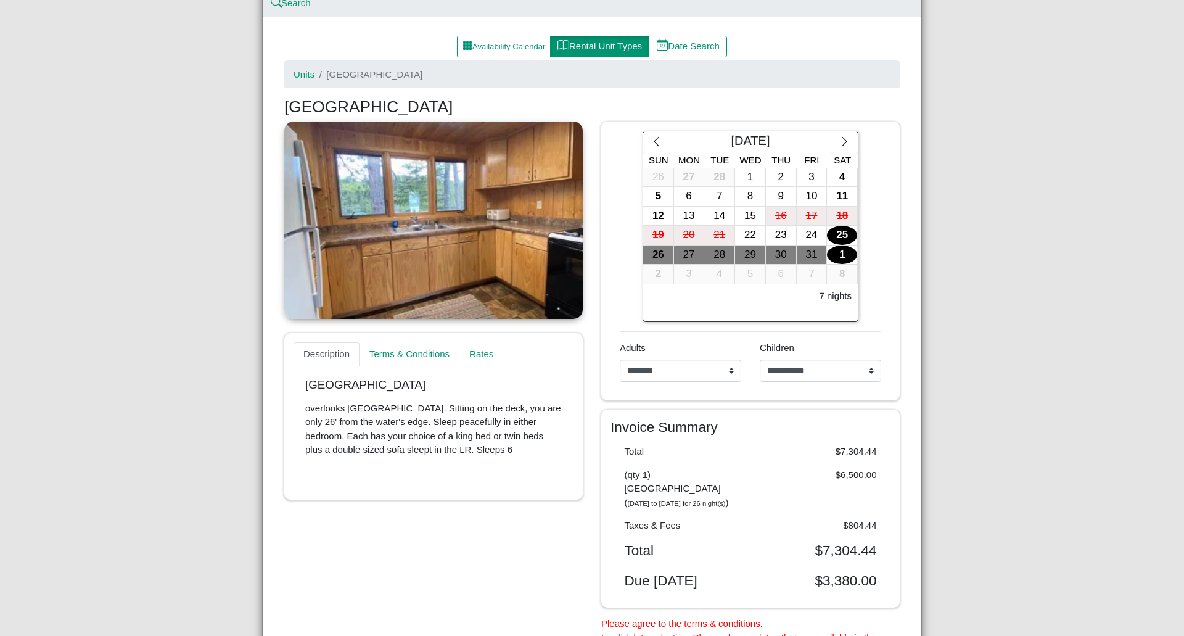
click at [840, 258] on div "1" at bounding box center [842, 254] width 30 height 19
click at [14, 366] on div "[GEOGRAPHIC_DATA], Resort & Motel Close Search Availability Calendar Rental Uni…" at bounding box center [592, 318] width 1184 height 636
